Goal: Use online tool/utility: Utilize a website feature to perform a specific function

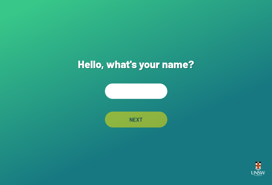
scroll to position [57, 0]
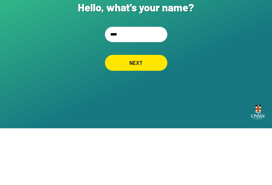
type input "*****"
click at [154, 112] on div "NEXT" at bounding box center [135, 120] width 61 height 16
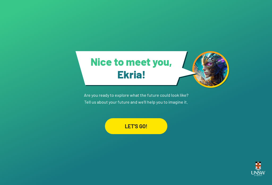
click at [152, 123] on div "LET'S GO!" at bounding box center [136, 126] width 62 height 16
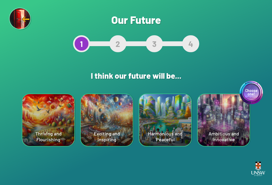
click at [230, 122] on div "Choose one! Ambitious and Innovative" at bounding box center [224, 120] width 52 height 52
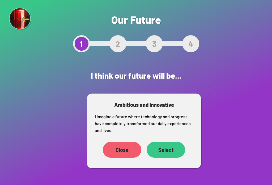
click at [176, 150] on div "Select" at bounding box center [166, 150] width 39 height 16
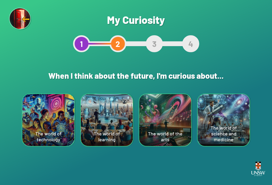
click at [32, 123] on div "The world of technology" at bounding box center [48, 120] width 52 height 52
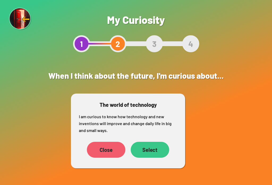
click at [160, 156] on div "Select" at bounding box center [150, 150] width 39 height 16
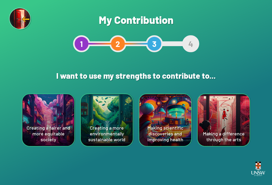
click at [230, 126] on div "Making a difference through the arts" at bounding box center [224, 120] width 52 height 52
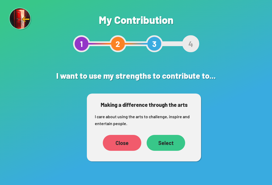
click at [176, 144] on div "Select" at bounding box center [166, 143] width 39 height 16
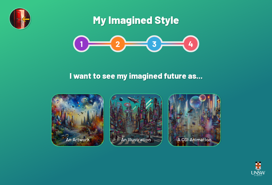
scroll to position [8, 0]
click at [85, 122] on div "An Artwork" at bounding box center [78, 120] width 52 height 52
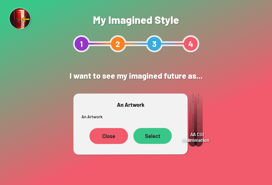
click at [159, 133] on div "Select" at bounding box center [152, 136] width 39 height 16
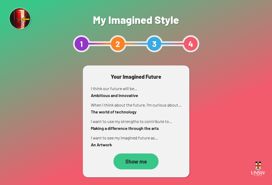
click at [140, 162] on div "Show me" at bounding box center [135, 162] width 45 height 16
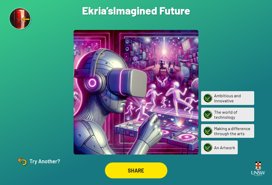
click at [32, 165] on div "Try Another?" at bounding box center [38, 161] width 44 height 13
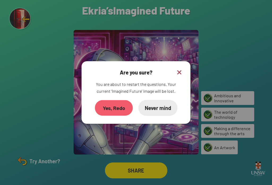
click at [117, 109] on div "Yes, Redo" at bounding box center [114, 108] width 38 height 16
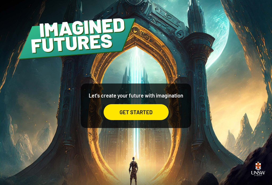
click at [144, 118] on div "GET STARTED" at bounding box center [136, 112] width 65 height 16
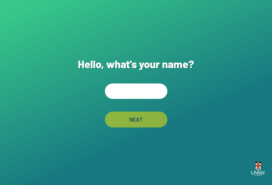
click at [145, 90] on input "text" at bounding box center [136, 91] width 62 height 15
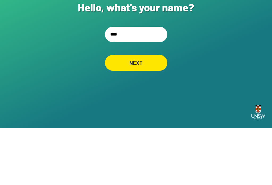
type input "*****"
click at [143, 112] on div "NEXT" at bounding box center [135, 120] width 61 height 16
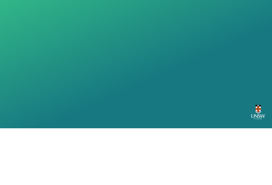
scroll to position [8, 0]
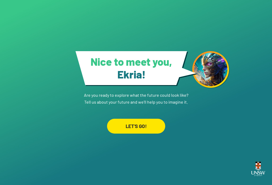
click at [147, 123] on div "LET'S GO!" at bounding box center [136, 126] width 58 height 15
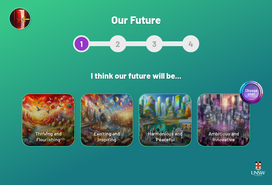
click at [118, 138] on div "Exciting and Inspiring" at bounding box center [107, 120] width 52 height 52
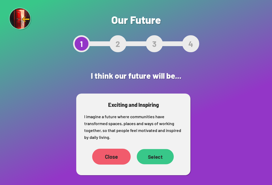
click at [158, 160] on div "Select" at bounding box center [155, 156] width 37 height 15
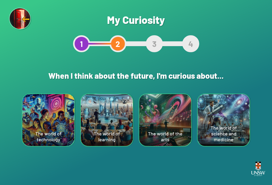
click at [230, 122] on div "The world of science and medicine" at bounding box center [224, 120] width 52 height 52
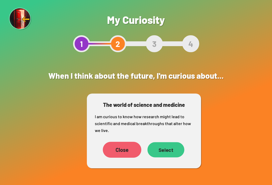
click at [176, 157] on div "Select" at bounding box center [165, 149] width 37 height 15
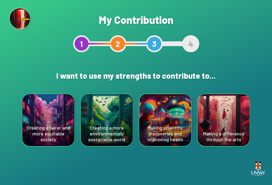
click at [96, 125] on div "Creating a more environmentally sustainable world" at bounding box center [107, 120] width 52 height 52
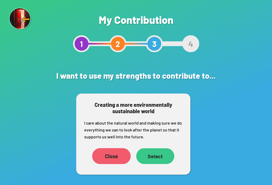
click at [158, 158] on div "Select" at bounding box center [155, 157] width 38 height 16
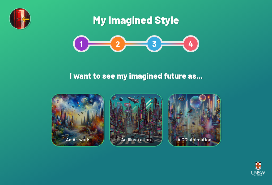
click at [65, 118] on div "An Artwork" at bounding box center [78, 120] width 52 height 52
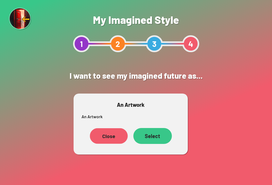
click at [104, 140] on div "Close" at bounding box center [109, 137] width 38 height 16
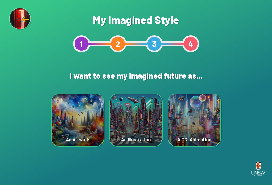
click at [198, 125] on div "A CGI Animation" at bounding box center [194, 120] width 52 height 52
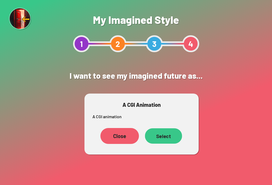
scroll to position [8, 0]
click at [170, 130] on div "Select" at bounding box center [163, 136] width 39 height 16
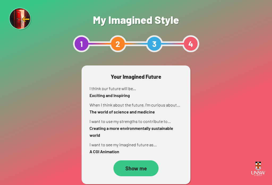
click at [136, 169] on div "Show me" at bounding box center [135, 169] width 45 height 16
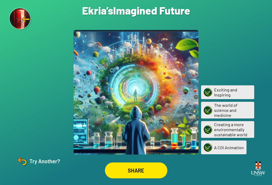
scroll to position [6, 0]
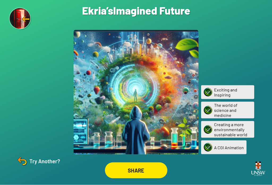
click at [44, 168] on div "Try Another?" at bounding box center [38, 161] width 44 height 13
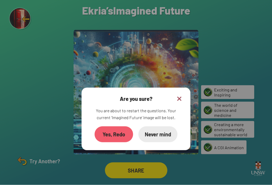
scroll to position [6, 0]
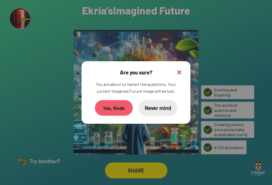
click at [116, 107] on div "Yes, Redo" at bounding box center [114, 108] width 38 height 16
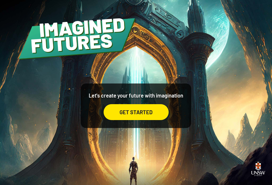
click at [140, 117] on div "GET STARTED" at bounding box center [136, 112] width 65 height 16
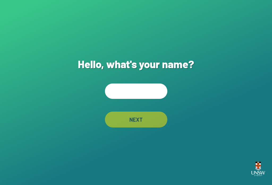
click at [141, 94] on input "text" at bounding box center [136, 91] width 62 height 15
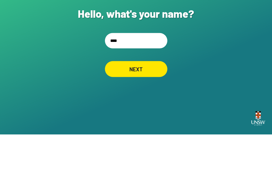
type input "*****"
click at [159, 112] on div "NEXT" at bounding box center [136, 120] width 62 height 16
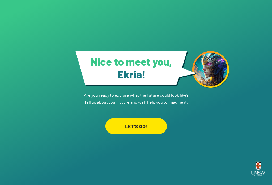
click at [153, 118] on div "LET'S GO!" at bounding box center [136, 126] width 62 height 16
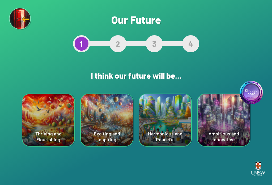
click at [105, 105] on div "Exciting and Inspiring" at bounding box center [107, 120] width 52 height 52
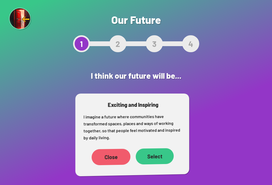
click at [156, 124] on p "I imagine a future where communities have transformed spaces, places and ways o…" at bounding box center [133, 127] width 98 height 28
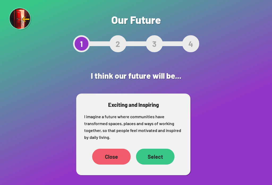
click at [153, 157] on div "Select" at bounding box center [155, 157] width 39 height 16
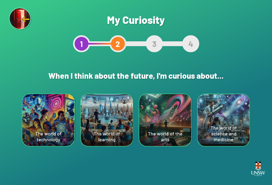
click at [183, 129] on div "The world of the arts" at bounding box center [165, 120] width 52 height 52
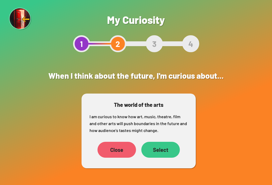
click at [170, 152] on div "Select" at bounding box center [160, 150] width 39 height 16
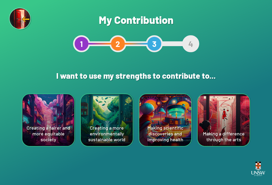
click at [50, 131] on div "Creating a fairer and more equitable society" at bounding box center [48, 120] width 52 height 52
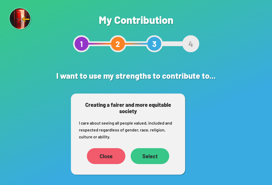
click at [147, 159] on div "Select" at bounding box center [150, 157] width 39 height 16
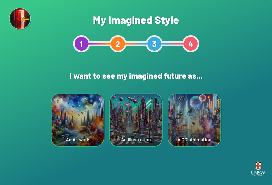
click at [210, 134] on div "A CGI Animation" at bounding box center [194, 120] width 52 height 52
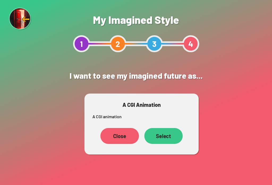
click at [172, 139] on div "Select" at bounding box center [163, 136] width 38 height 16
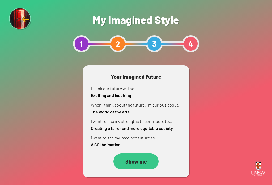
click at [146, 157] on div "Show me" at bounding box center [135, 162] width 45 height 16
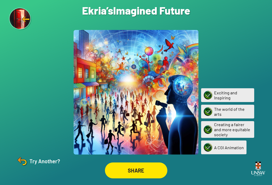
click at [23, 168] on img at bounding box center [22, 161] width 13 height 13
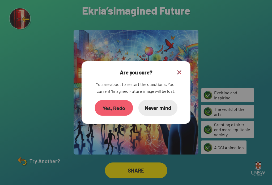
click at [122, 112] on div "Yes, Redo" at bounding box center [114, 108] width 38 height 16
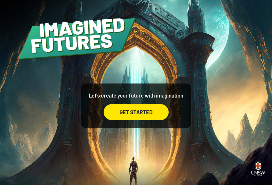
scroll to position [8, 0]
click at [135, 110] on div "GET STARTED" at bounding box center [136, 112] width 65 height 16
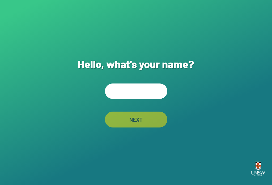
click at [134, 90] on input "text" at bounding box center [136, 91] width 62 height 15
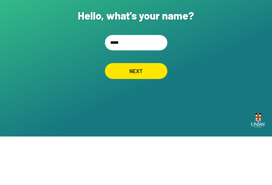
type input "*****"
click at [145, 112] on div "NEXT" at bounding box center [136, 120] width 62 height 16
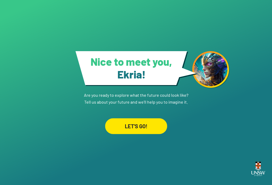
click at [138, 129] on div "LET'S GO!" at bounding box center [136, 126] width 62 height 16
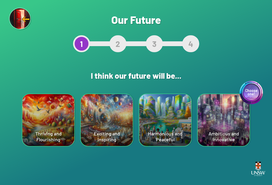
click at [118, 127] on div "Exciting and Inspiring" at bounding box center [107, 120] width 52 height 52
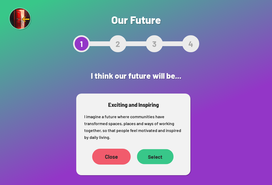
click at [165, 162] on div "Select" at bounding box center [155, 157] width 37 height 15
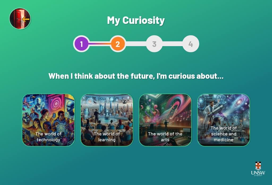
click at [185, 136] on div "The world of the arts" at bounding box center [165, 120] width 52 height 52
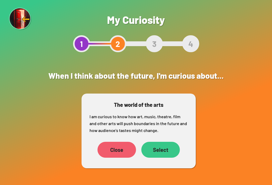
click at [118, 151] on div "Close" at bounding box center [116, 150] width 39 height 16
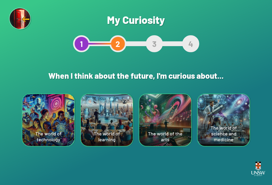
click at [232, 130] on div "The world of science and medicine" at bounding box center [224, 120] width 52 height 52
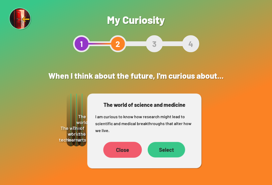
click at [165, 157] on div "Select" at bounding box center [166, 150] width 37 height 16
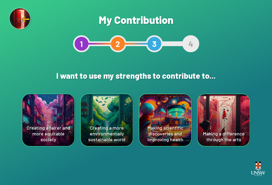
click at [172, 146] on div "Making scientific discoveries and improving health" at bounding box center [165, 120] width 53 height 53
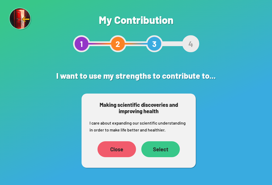
click at [116, 152] on div "Close" at bounding box center [116, 150] width 39 height 16
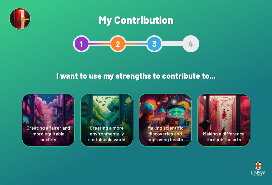
click at [49, 128] on div "Creating a fairer and more equitable society" at bounding box center [48, 120] width 52 height 52
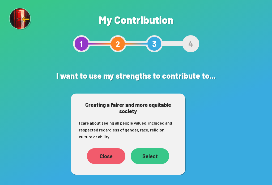
click at [158, 154] on div "Select" at bounding box center [150, 157] width 39 height 16
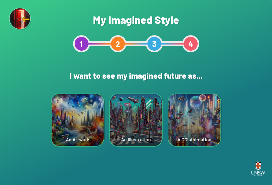
click at [203, 130] on div "A CGI Animation" at bounding box center [194, 120] width 52 height 52
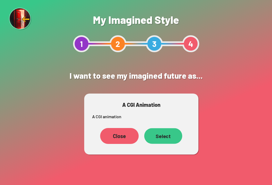
click at [166, 142] on div "Select" at bounding box center [163, 136] width 38 height 16
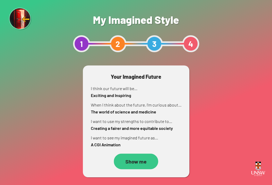
click at [147, 163] on div "Show me" at bounding box center [136, 162] width 44 height 16
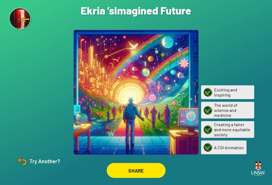
click at [149, 176] on div "SHARE" at bounding box center [136, 170] width 59 height 15
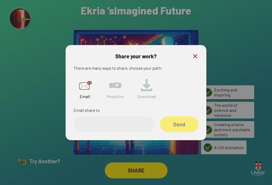
click at [117, 88] on img at bounding box center [115, 85] width 17 height 17
click at [101, 126] on input "text" at bounding box center [114, 125] width 81 height 16
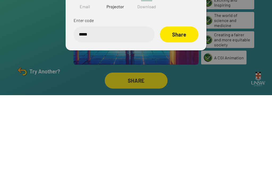
type input "******"
click at [184, 117] on div "Share" at bounding box center [179, 125] width 39 height 16
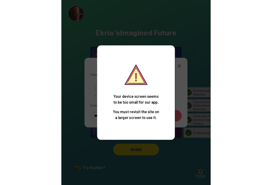
scroll to position [8, 0]
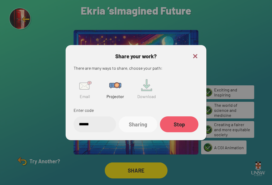
click at [195, 53] on img at bounding box center [195, 56] width 6 height 6
